Goal: Task Accomplishment & Management: Manage account settings

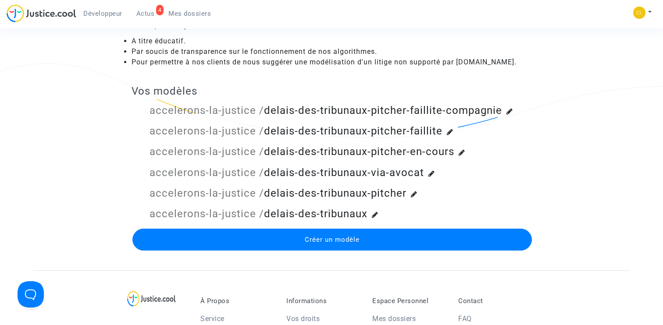
scroll to position [160, 0]
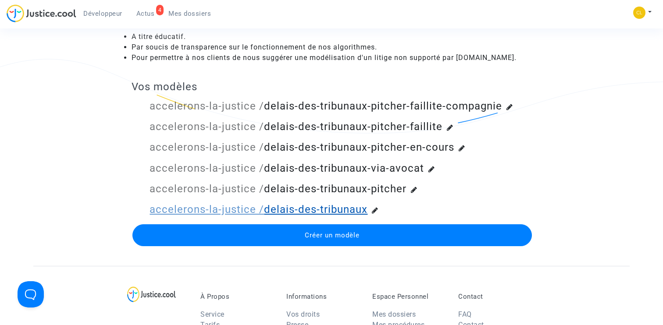
click at [294, 210] on link "accelerons-la-justice / delais-des-tribunaux" at bounding box center [259, 210] width 218 height 12
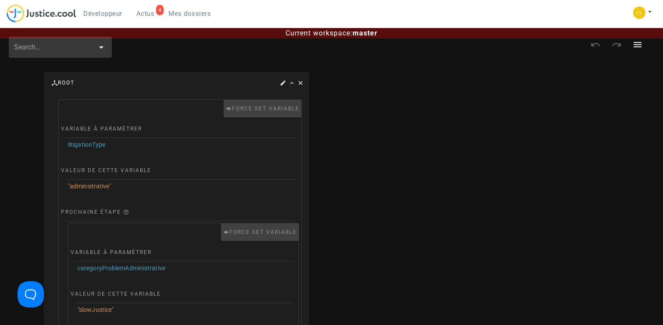
click at [192, 11] on span "Mes dossiers" at bounding box center [189, 14] width 43 height 8
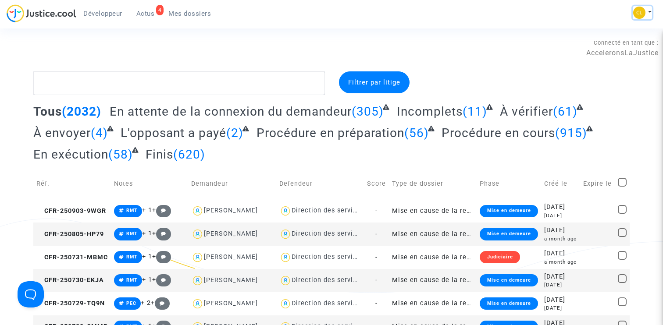
click at [648, 10] on button at bounding box center [642, 12] width 19 height 13
click at [586, 46] on link "Changer de compte" at bounding box center [607, 45] width 89 height 14
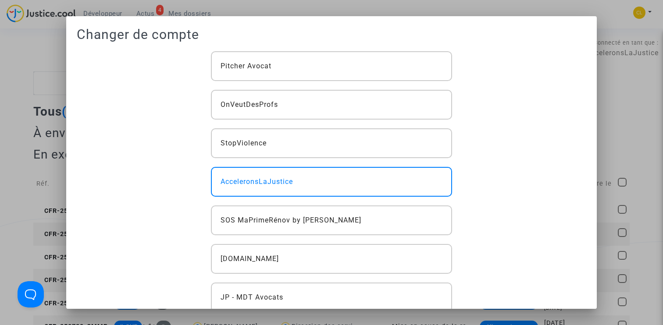
click at [638, 94] on div at bounding box center [331, 162] width 663 height 325
